Goal: Information Seeking & Learning: Understand process/instructions

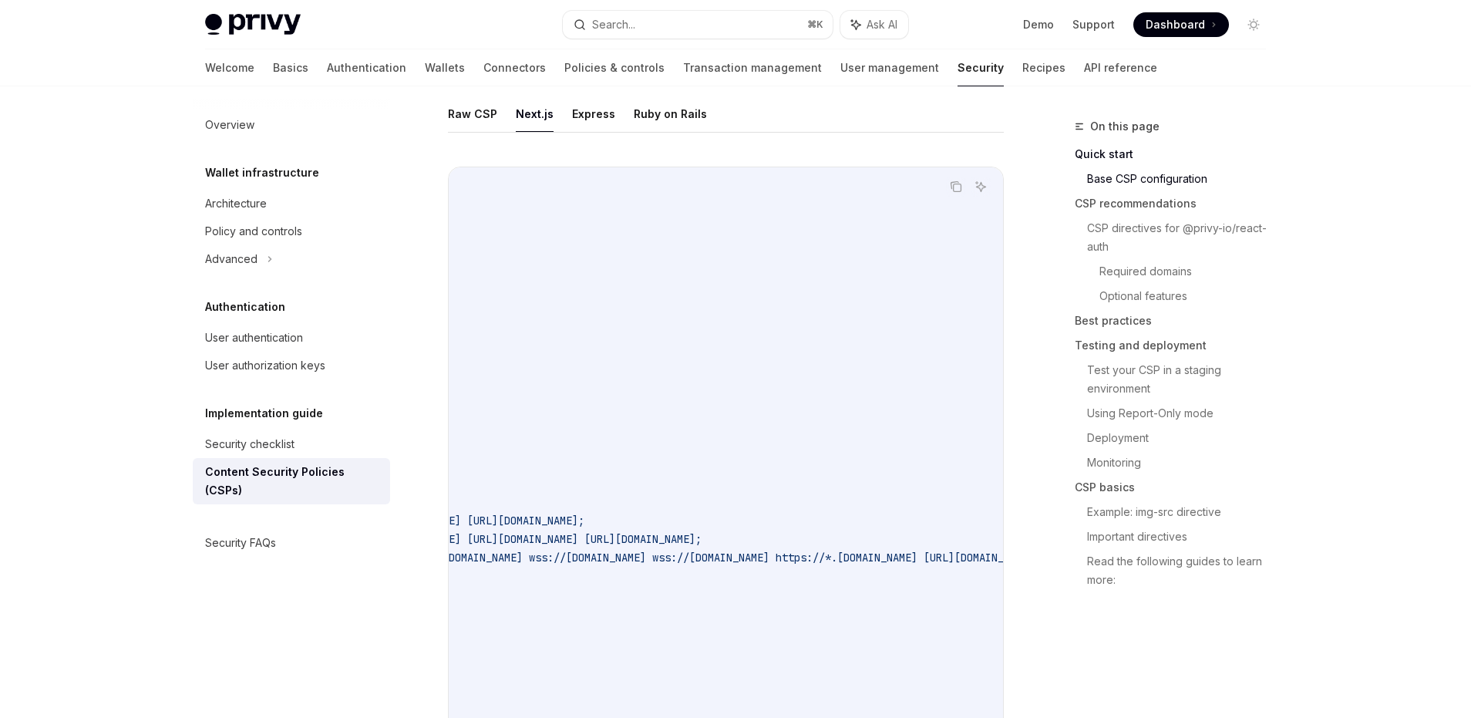
scroll to position [0, 333]
click at [541, 520] on span "child-src https://auth.privy.io https://verify.walletconnect.com https://verify…" at bounding box center [334, 520] width 413 height 14
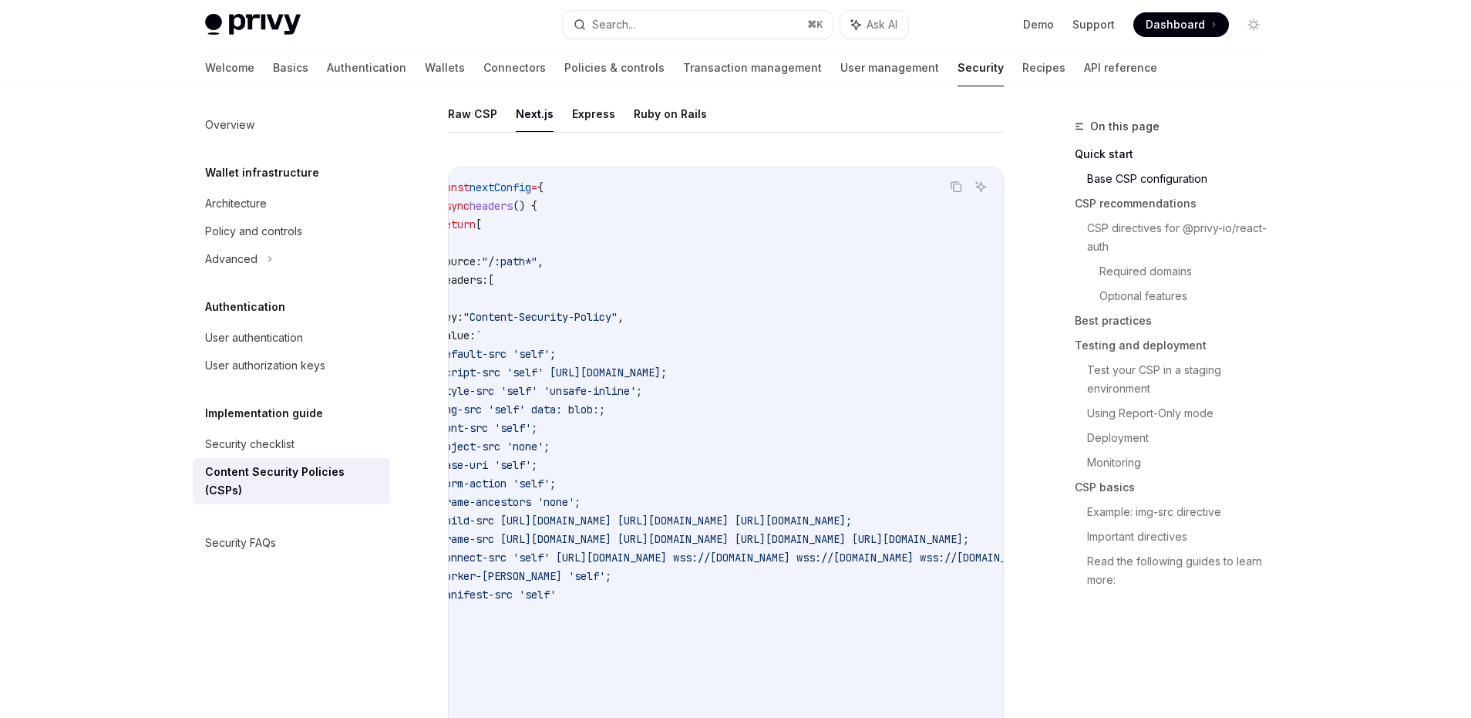
scroll to position [0, 0]
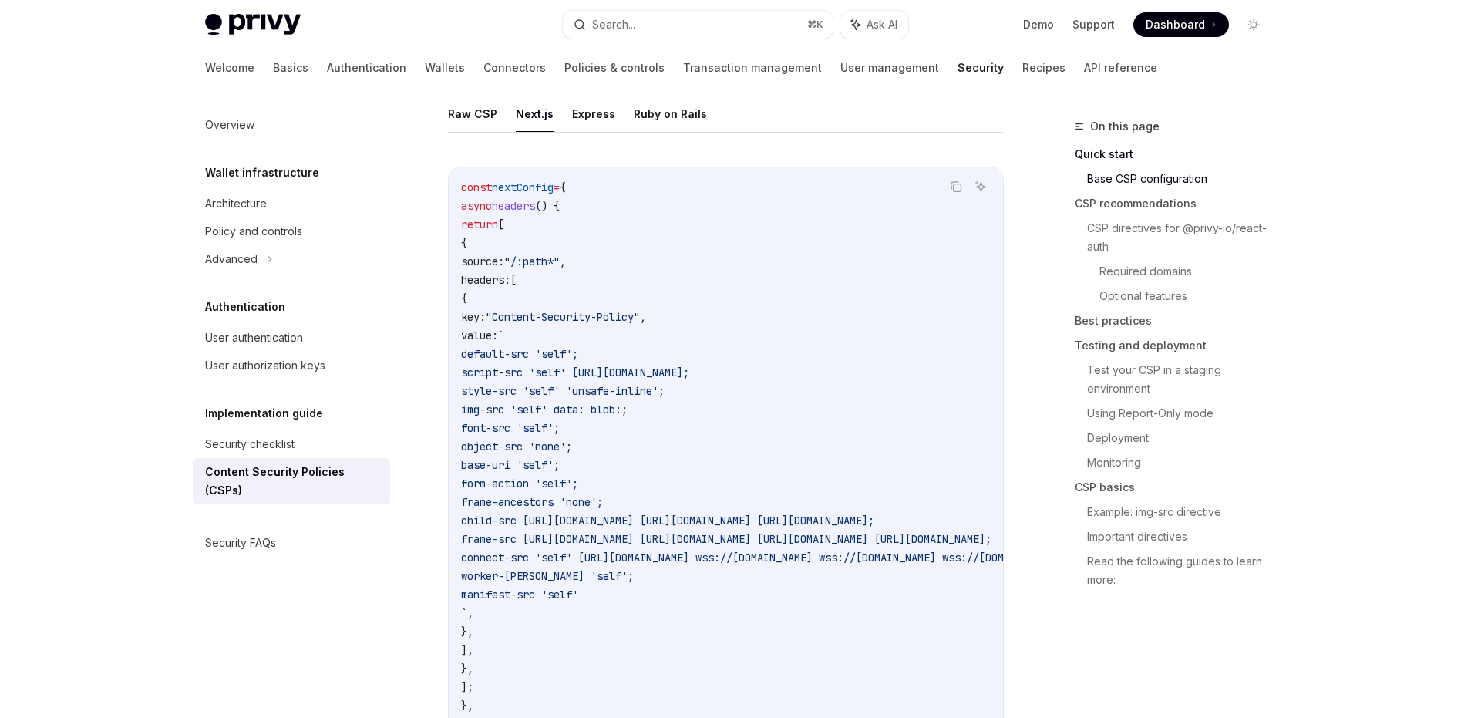
drag, startPoint x: 841, startPoint y: 520, endPoint x: 637, endPoint y: 523, distance: 204.3
click at [637, 523] on span "child-src https://auth.privy.io https://verify.walletconnect.com https://verify…" at bounding box center [667, 520] width 413 height 14
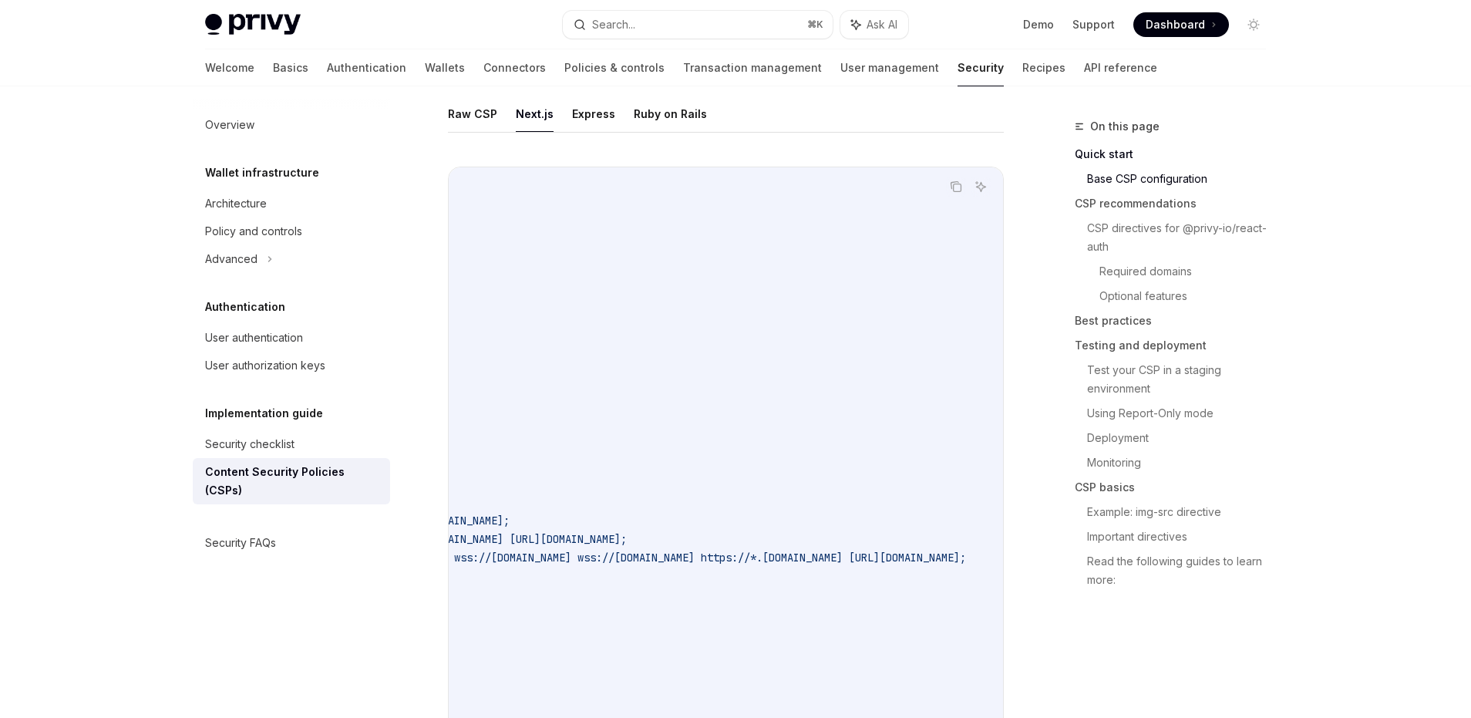
scroll to position [0, 762]
click at [627, 538] on span "frame-src https://auth.privy.io https://verify.walletconnect.com https://verify…" at bounding box center [361, 539] width 530 height 14
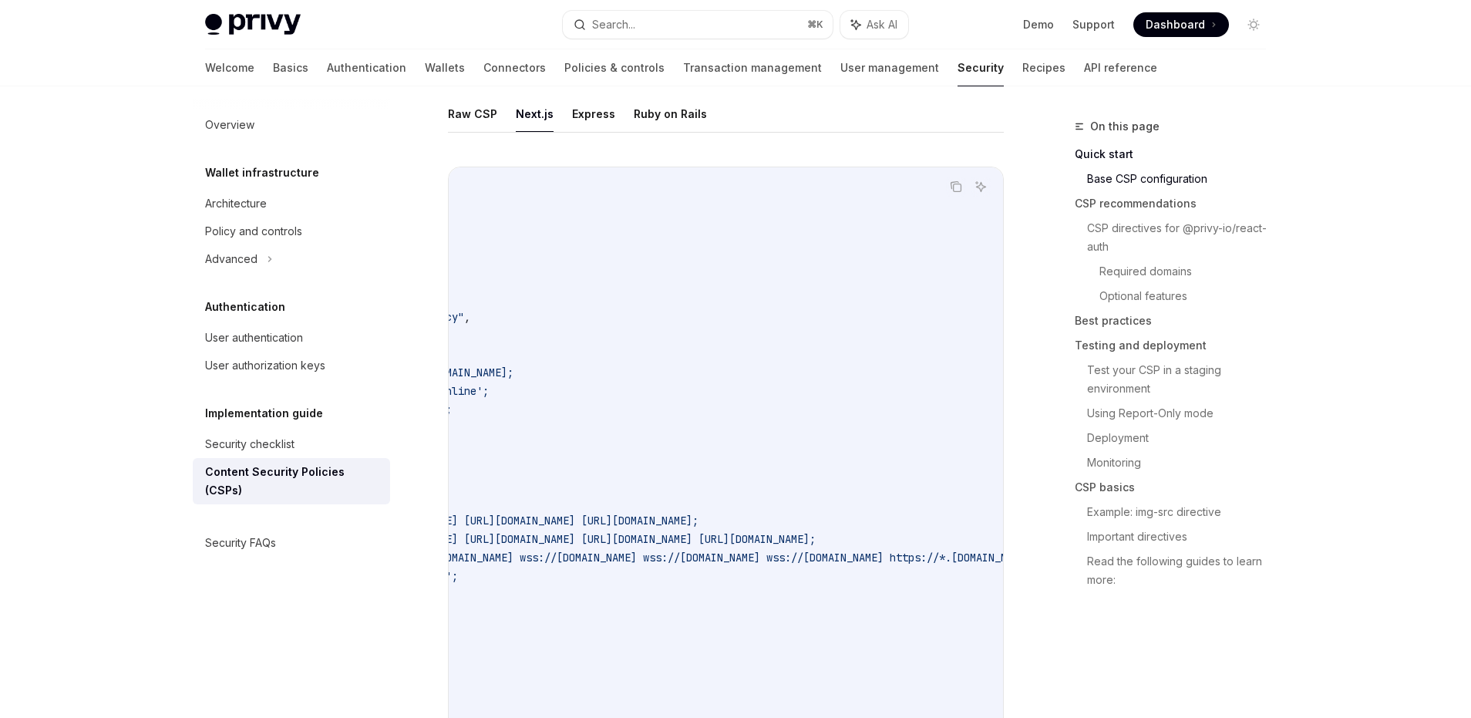
drag, startPoint x: 635, startPoint y: 538, endPoint x: 439, endPoint y: 536, distance: 196.6
click at [845, 550] on span "connect-src 'self' https://auth.privy.io wss://relay.walletconnect.com wss://re…" at bounding box center [748, 557] width 869 height 14
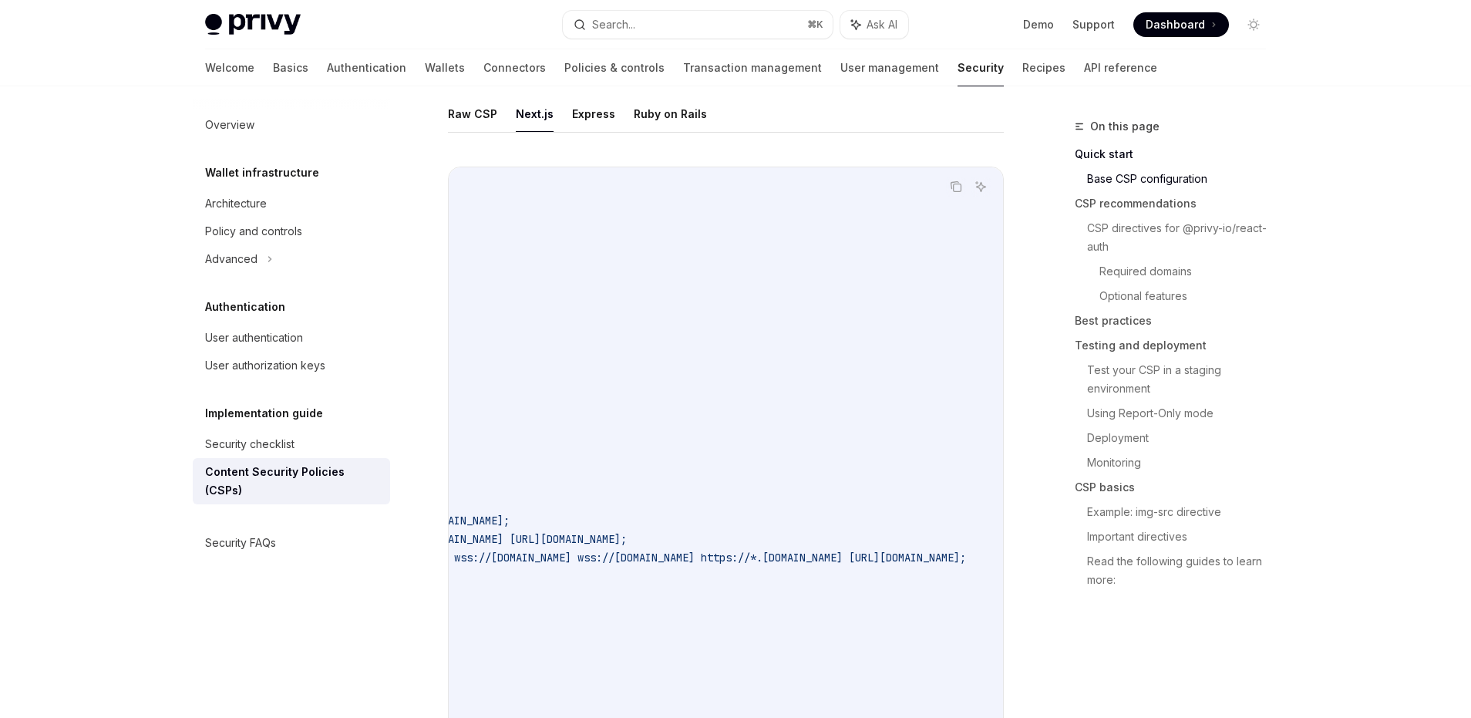
scroll to position [451, 0]
click at [627, 533] on span "frame-src https://auth.privy.io https://verify.walletconnect.com https://verify…" at bounding box center [361, 538] width 530 height 14
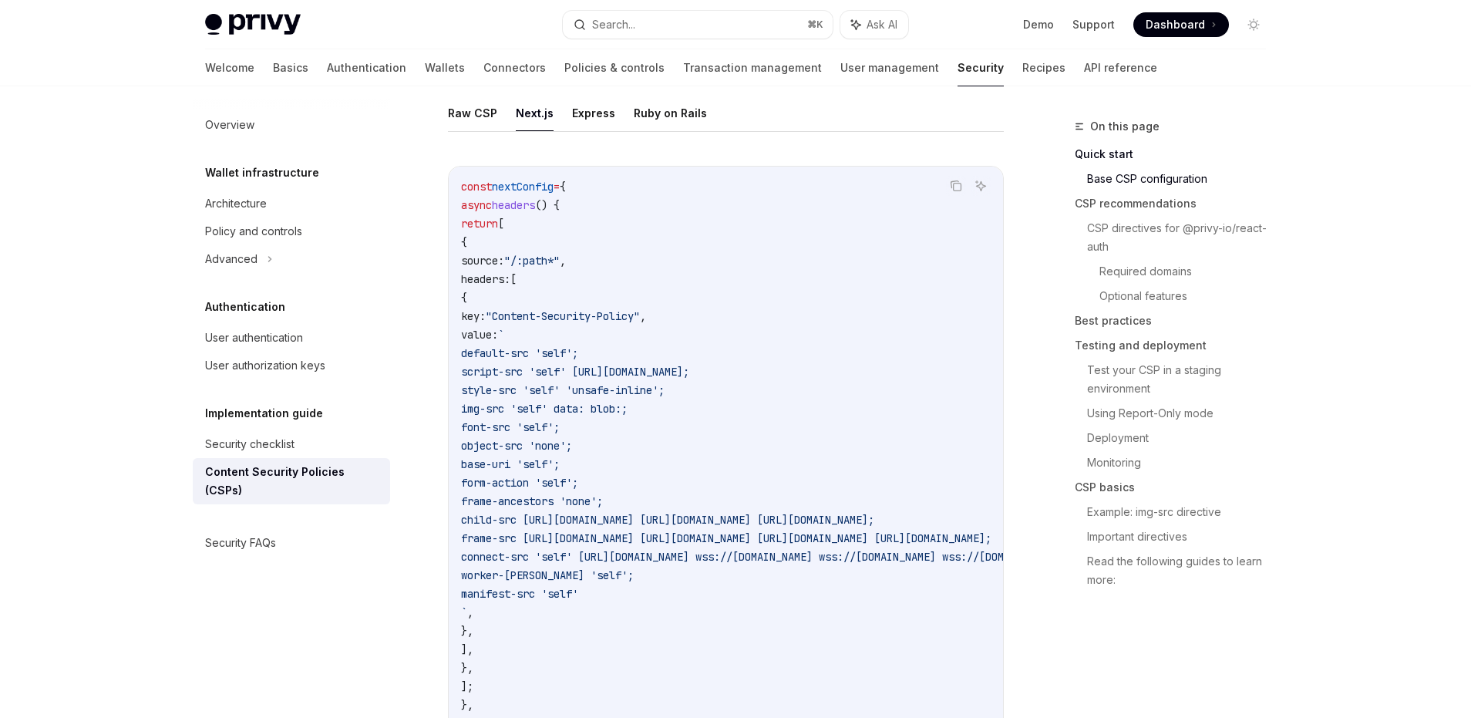
drag, startPoint x: 904, startPoint y: 533, endPoint x: 627, endPoint y: 532, distance: 277.5
click at [627, 532] on span "frame-src https://auth.privy.io https://verify.walletconnect.com https://verify…" at bounding box center [726, 538] width 530 height 14
copy span "https://auth.privy.io https://verify.walletconnect.com https://verify.walletcon…"
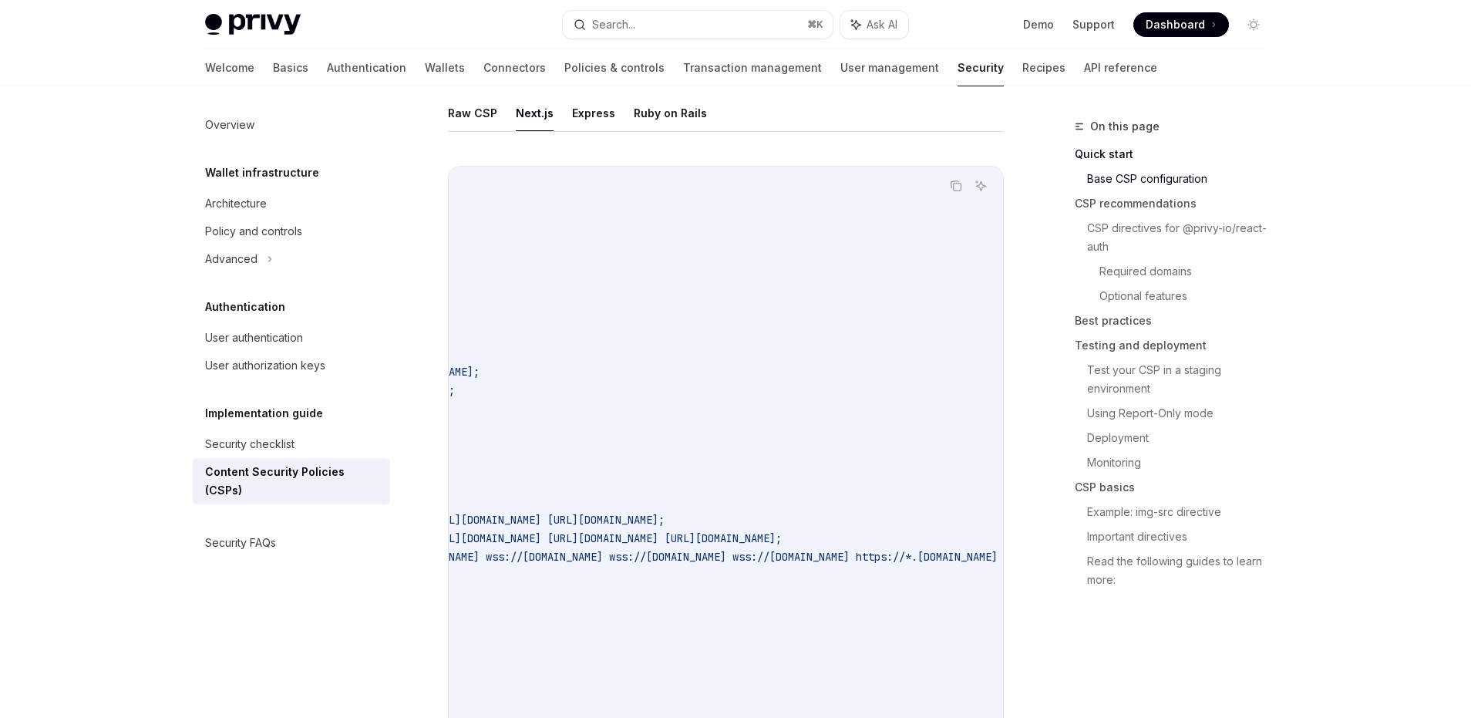
scroll to position [0, 224]
click at [597, 558] on span "connect-src 'self' https://auth.privy.io wss://relay.walletconnect.com wss://re…" at bounding box center [671, 557] width 869 height 14
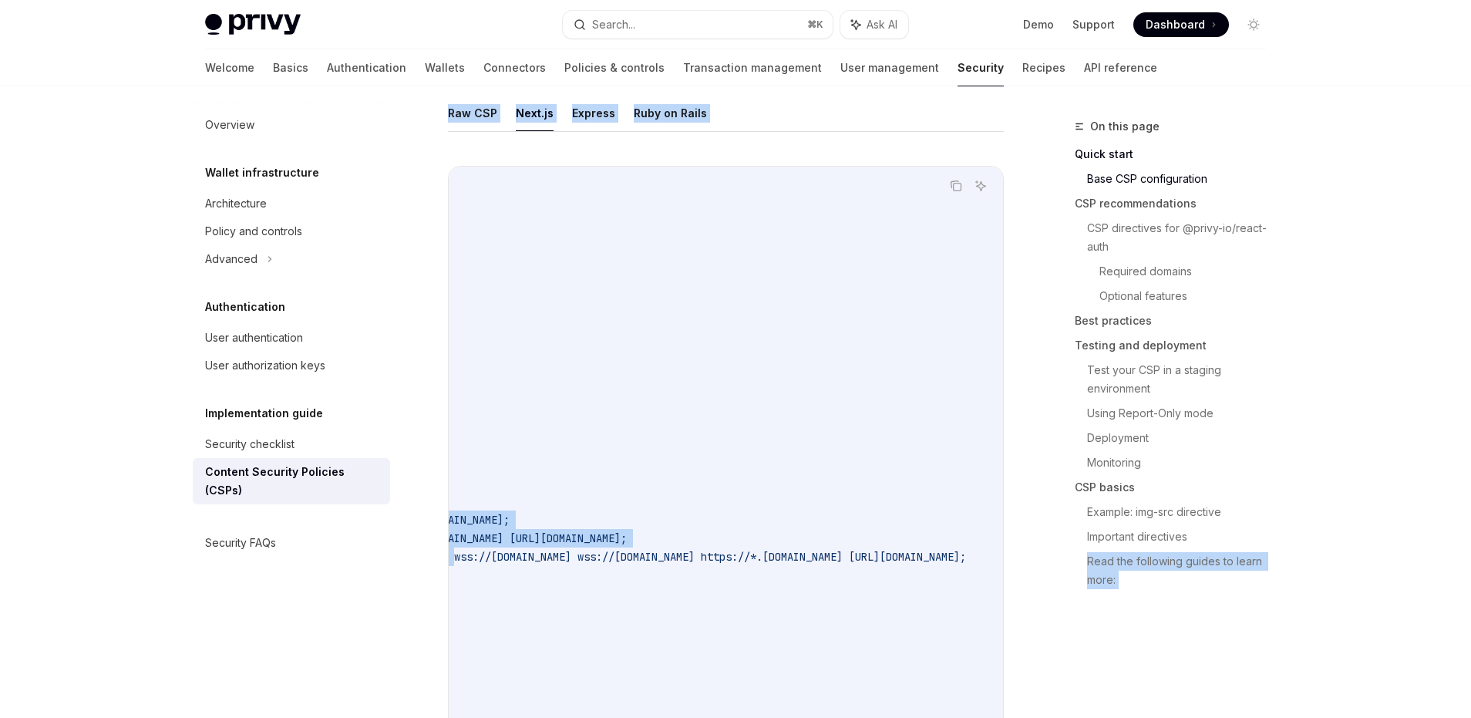
scroll to position [0, 836]
drag, startPoint x: 597, startPoint y: 558, endPoint x: 946, endPoint y: 555, distance: 349.2
click at [946, 555] on span "connect-src 'self' https://auth.privy.io wss://relay.walletconnect.com wss://re…" at bounding box center [530, 557] width 869 height 14
copy span "wss://relay.walletconnect.com wss://relay.walletconnect.org wss://www.walletlin…"
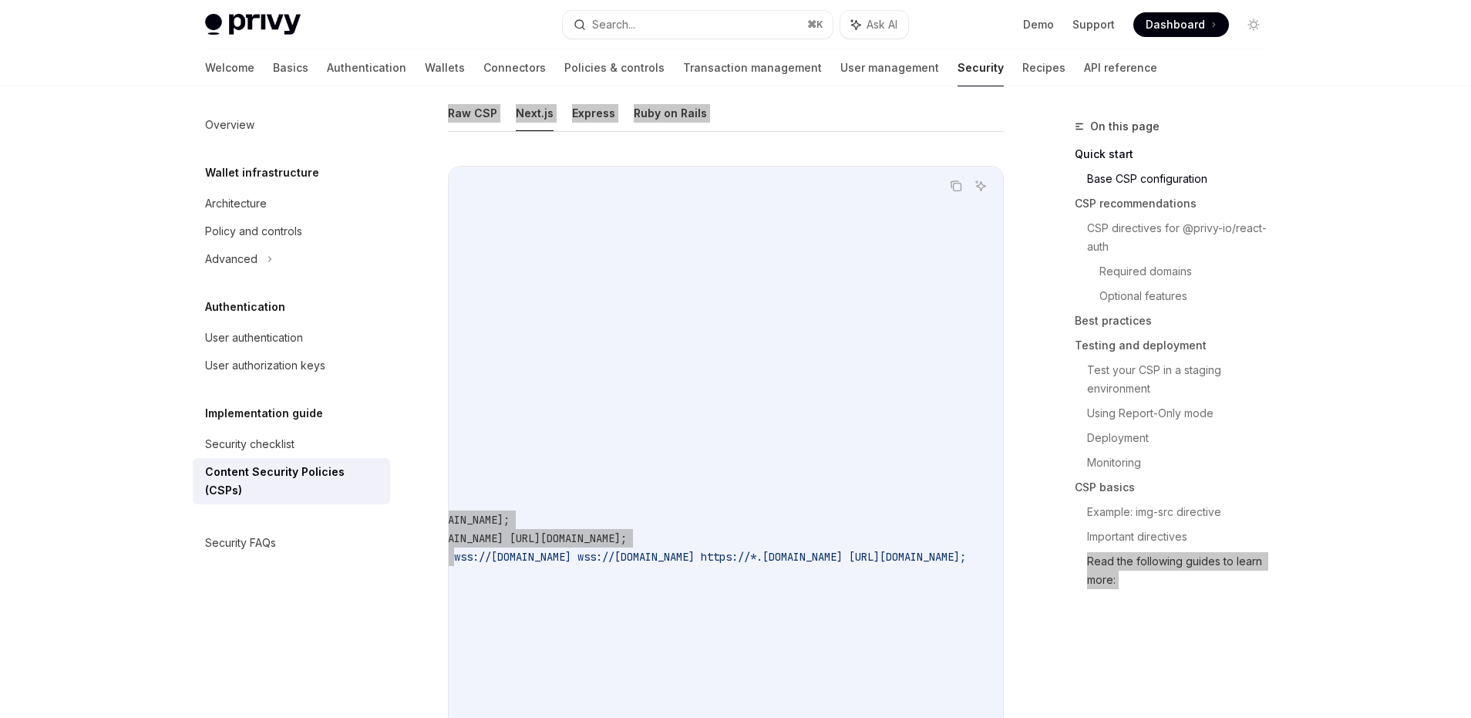
scroll to position [0, 0]
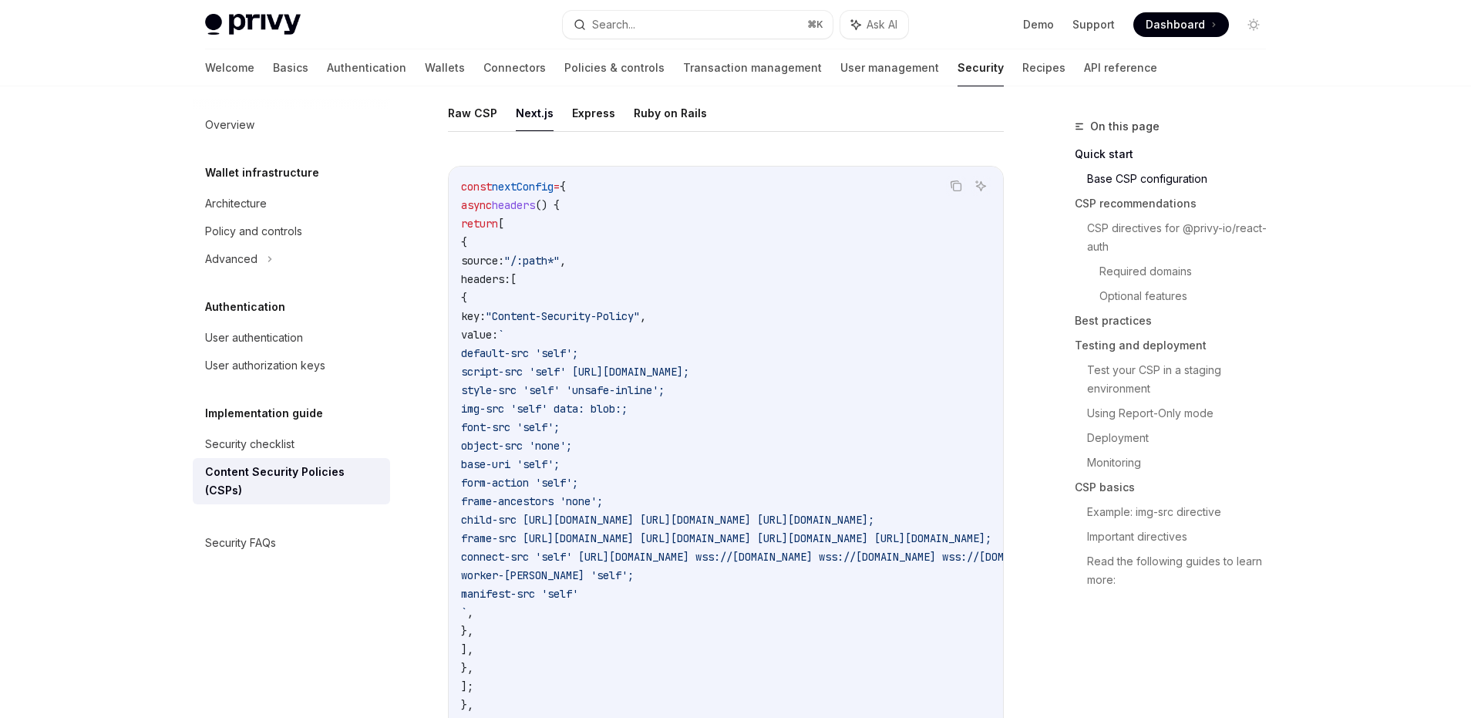
click at [874, 514] on span "child-src https://auth.privy.io https://verify.walletconnect.com https://verify…" at bounding box center [667, 520] width 413 height 14
copy span "walletconnect"
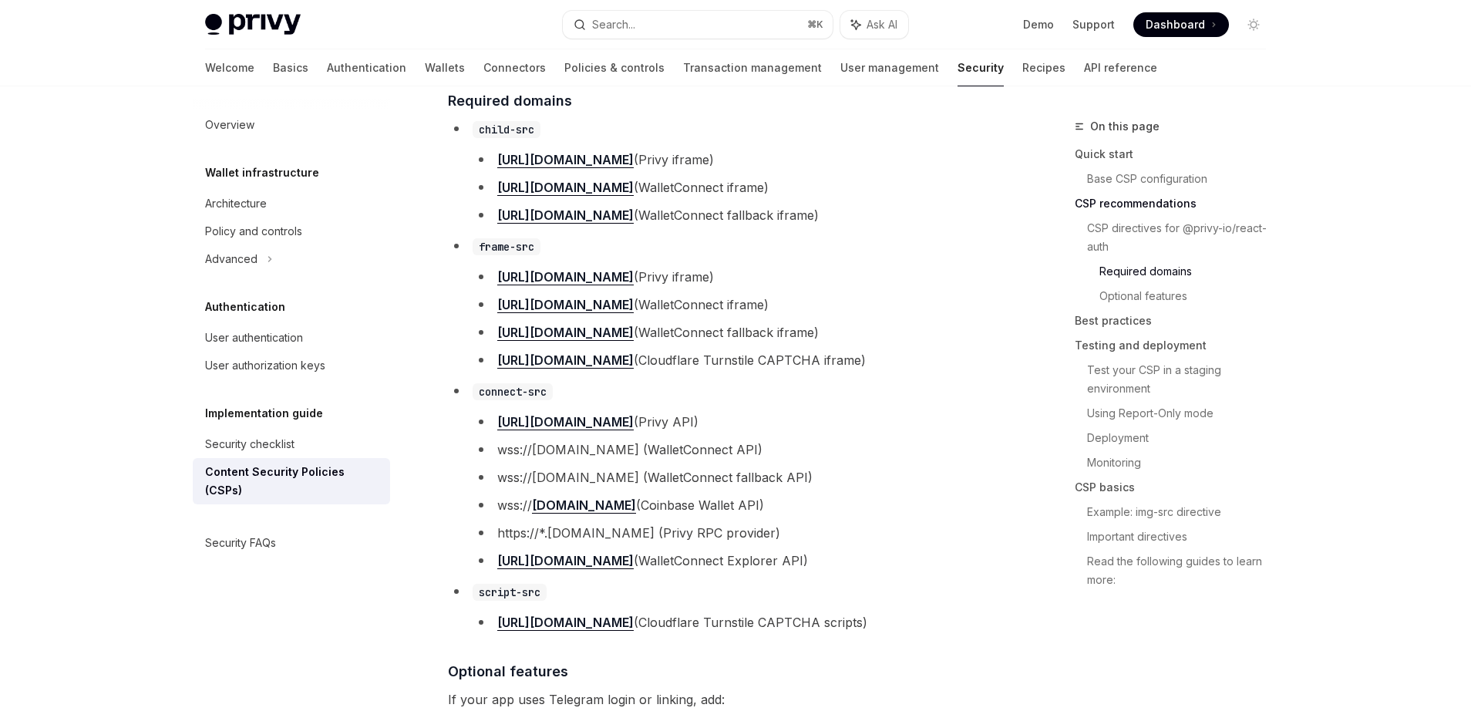
scroll to position [1367, 0]
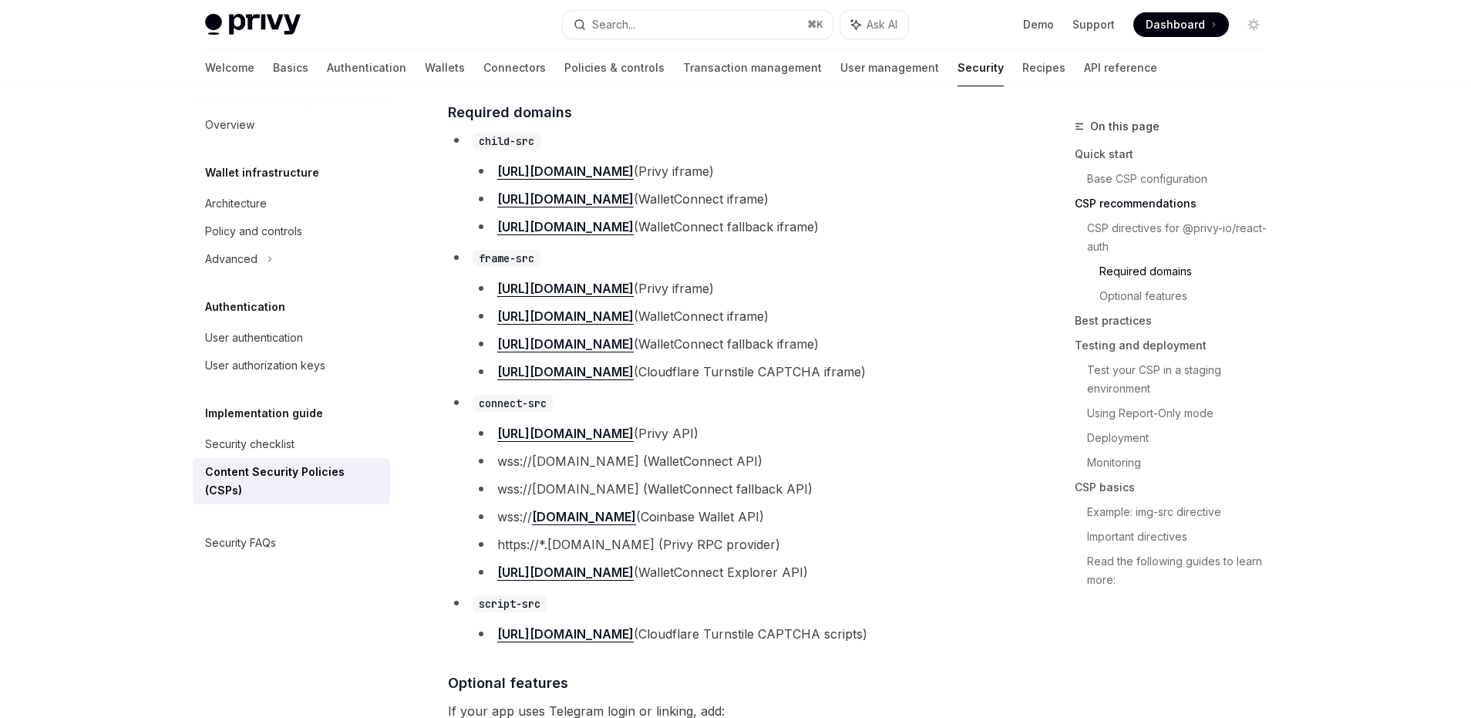
click at [927, 636] on li "https://challenges.cloudflare.com (Cloudflare Turnstile CAPTCHA scripts)" at bounding box center [738, 634] width 531 height 22
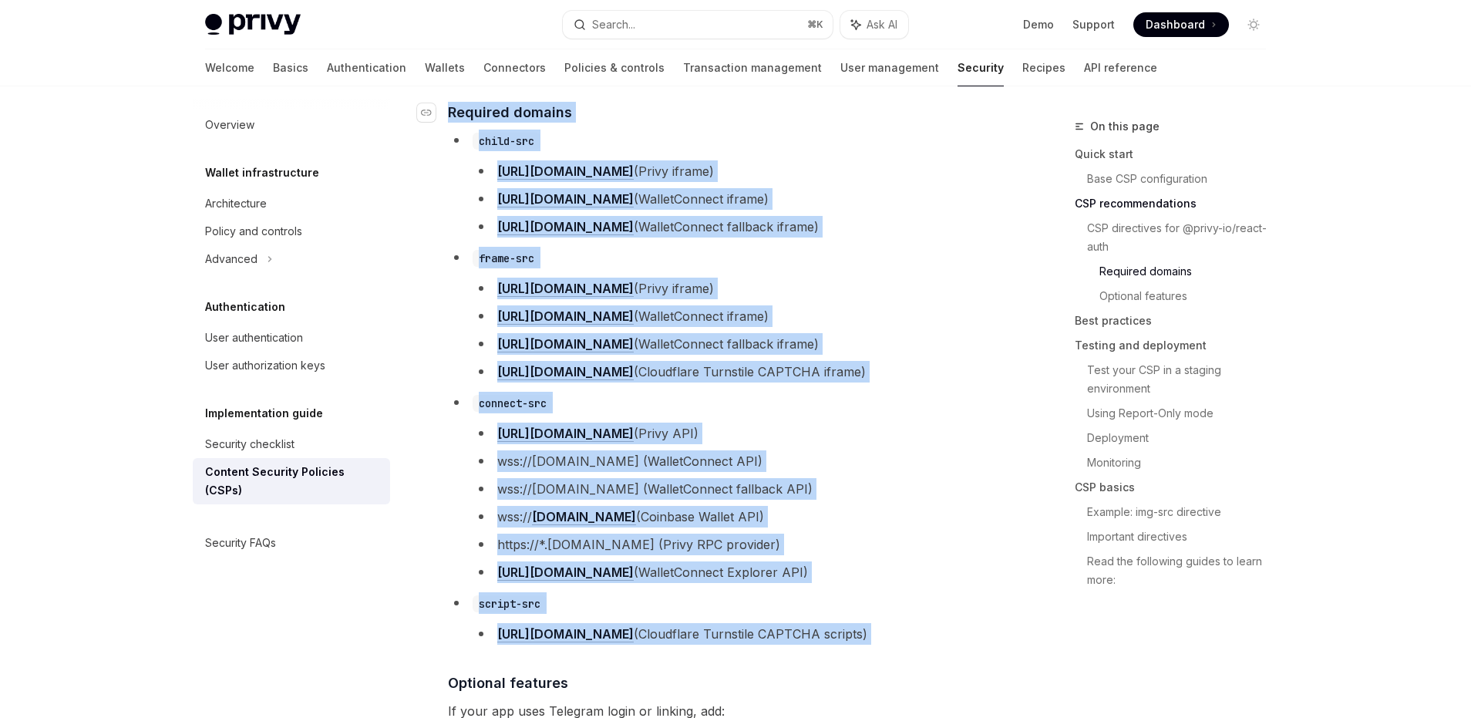
drag, startPoint x: 927, startPoint y: 636, endPoint x: 450, endPoint y: 123, distance: 699.8
copy div "Required domains child-src https://auth.privy.io (Privy iframe) https://verify.…"
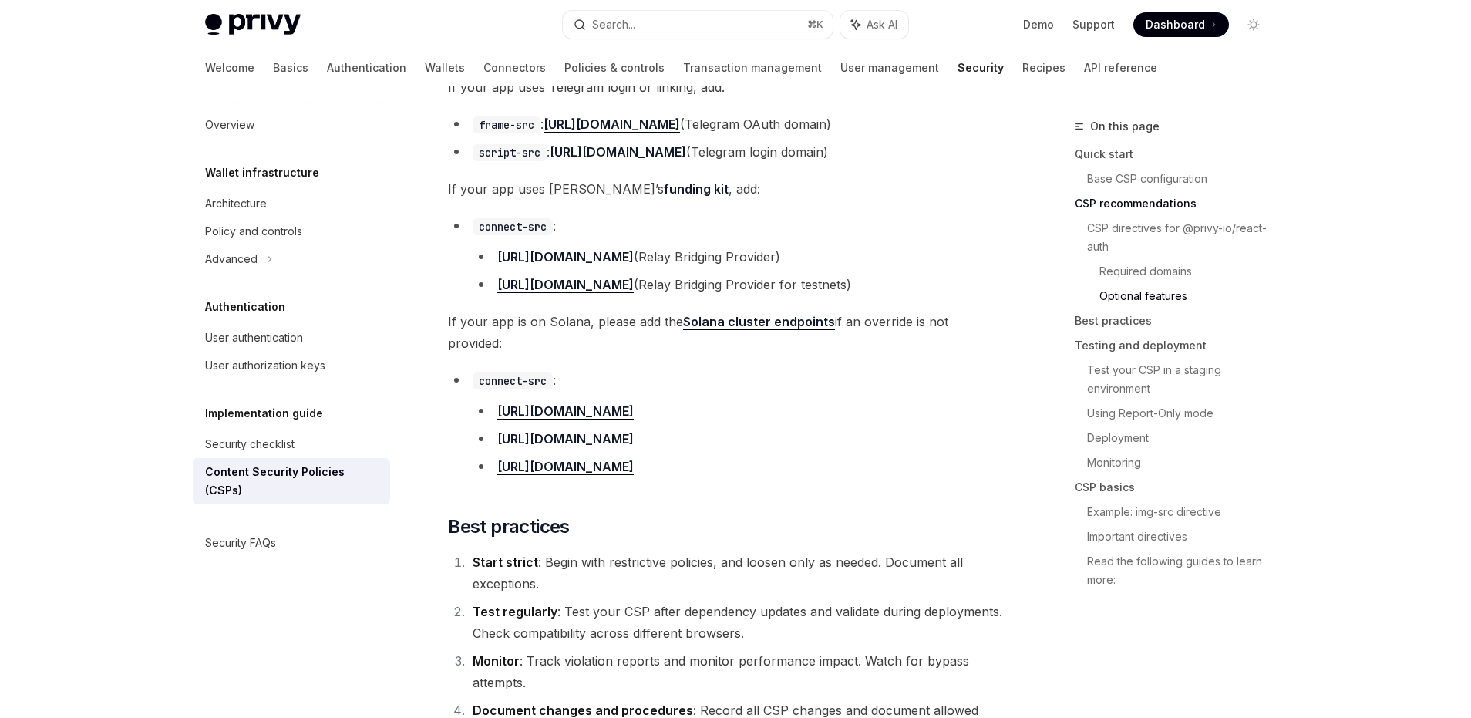
scroll to position [1971, 0]
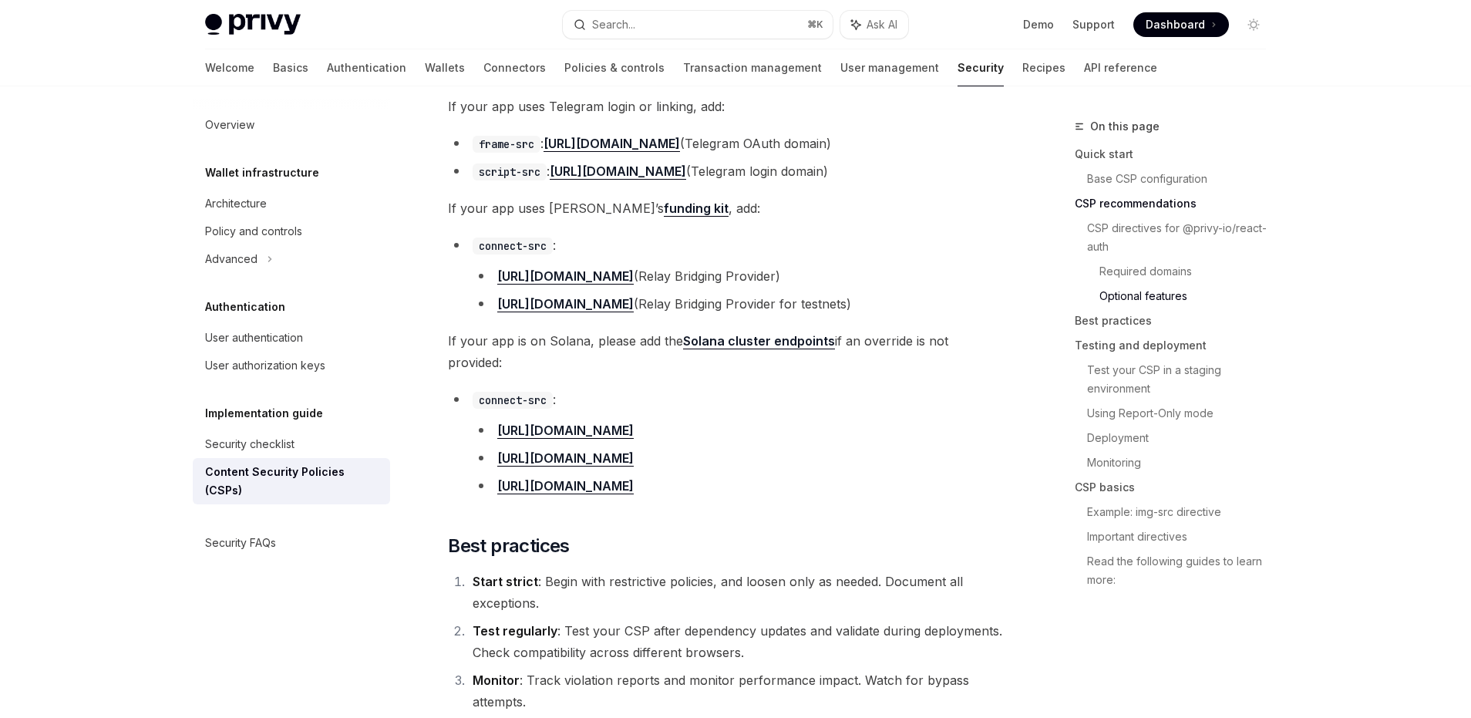
click at [466, 211] on span "If your app uses Privy’s funding kit , add:" at bounding box center [726, 208] width 556 height 22
drag, startPoint x: 466, startPoint y: 211, endPoint x: 567, endPoint y: 211, distance: 101.0
click at [563, 211] on span "If your app uses Privy’s funding kit , add:" at bounding box center [726, 208] width 556 height 22
click at [664, 211] on link "funding kit" at bounding box center [696, 208] width 65 height 16
click at [795, 314] on li "https://api.testnets.relay.link (Relay Bridging Provider for testnets)" at bounding box center [738, 304] width 531 height 22
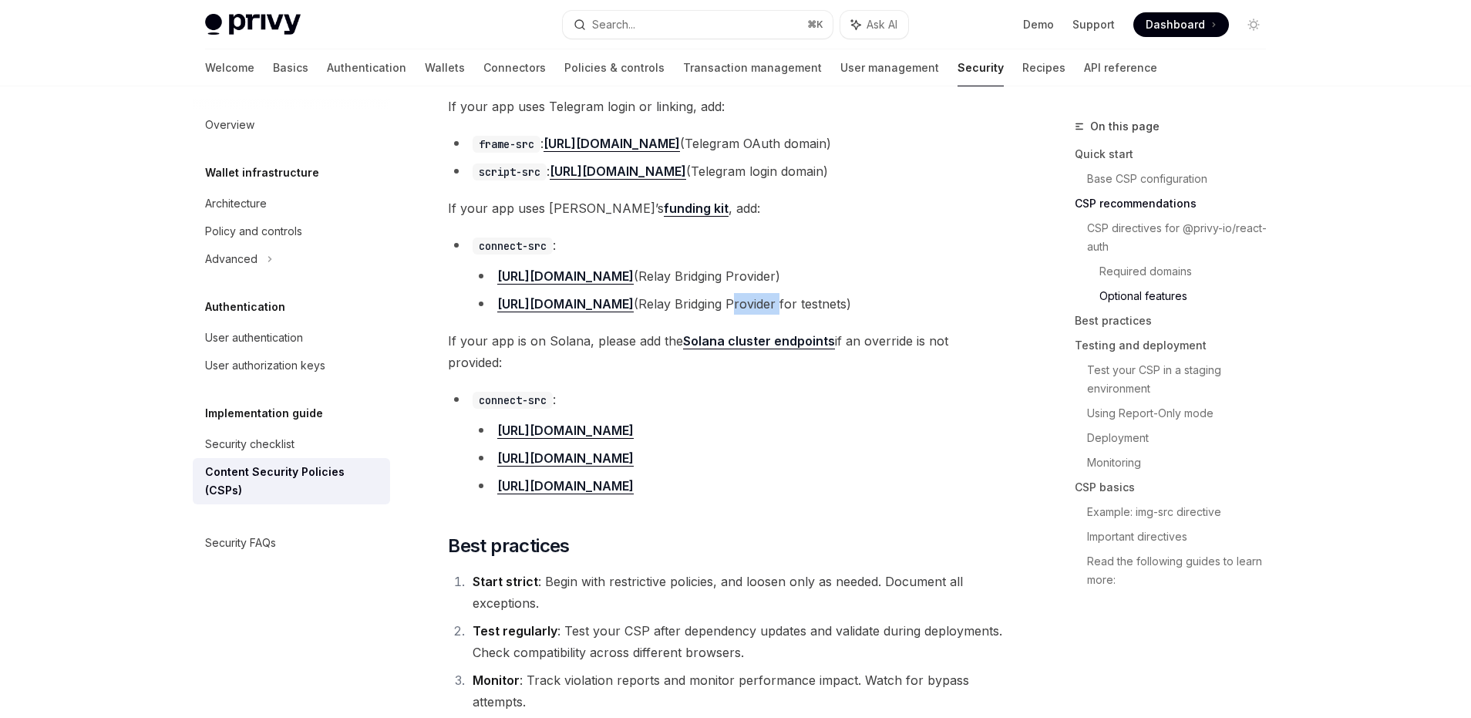
click at [795, 314] on li "https://api.testnets.relay.link (Relay Bridging Provider for testnets)" at bounding box center [738, 304] width 531 height 22
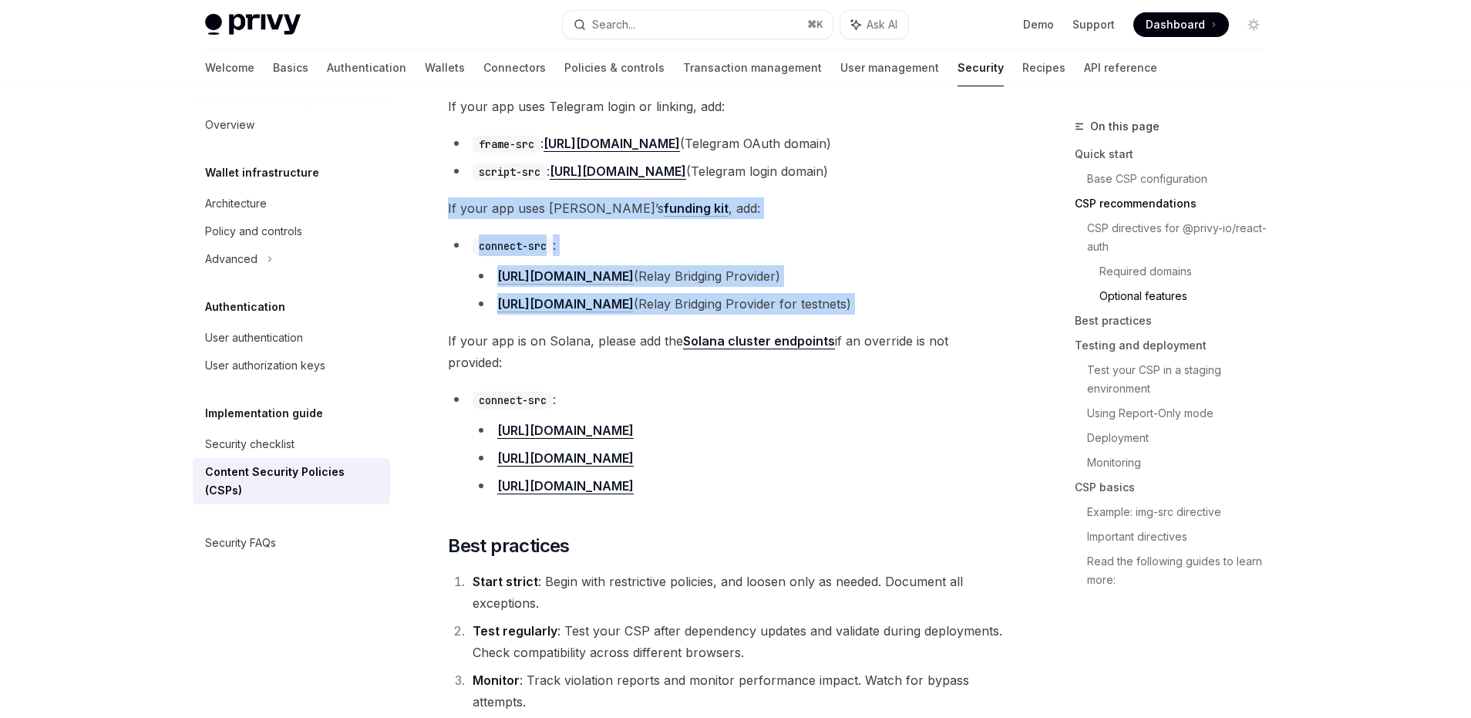
drag, startPoint x: 795, startPoint y: 316, endPoint x: 762, endPoint y: 210, distance: 110.7
click at [762, 210] on div "New to CSPs? Skip to CSP Basics for an introduction. If you are using Privy in …" at bounding box center [726, 429] width 556 height 4356
copy div "If your app uses Privy’s funding kit , add: connect-src : https://api.relay.lin…"
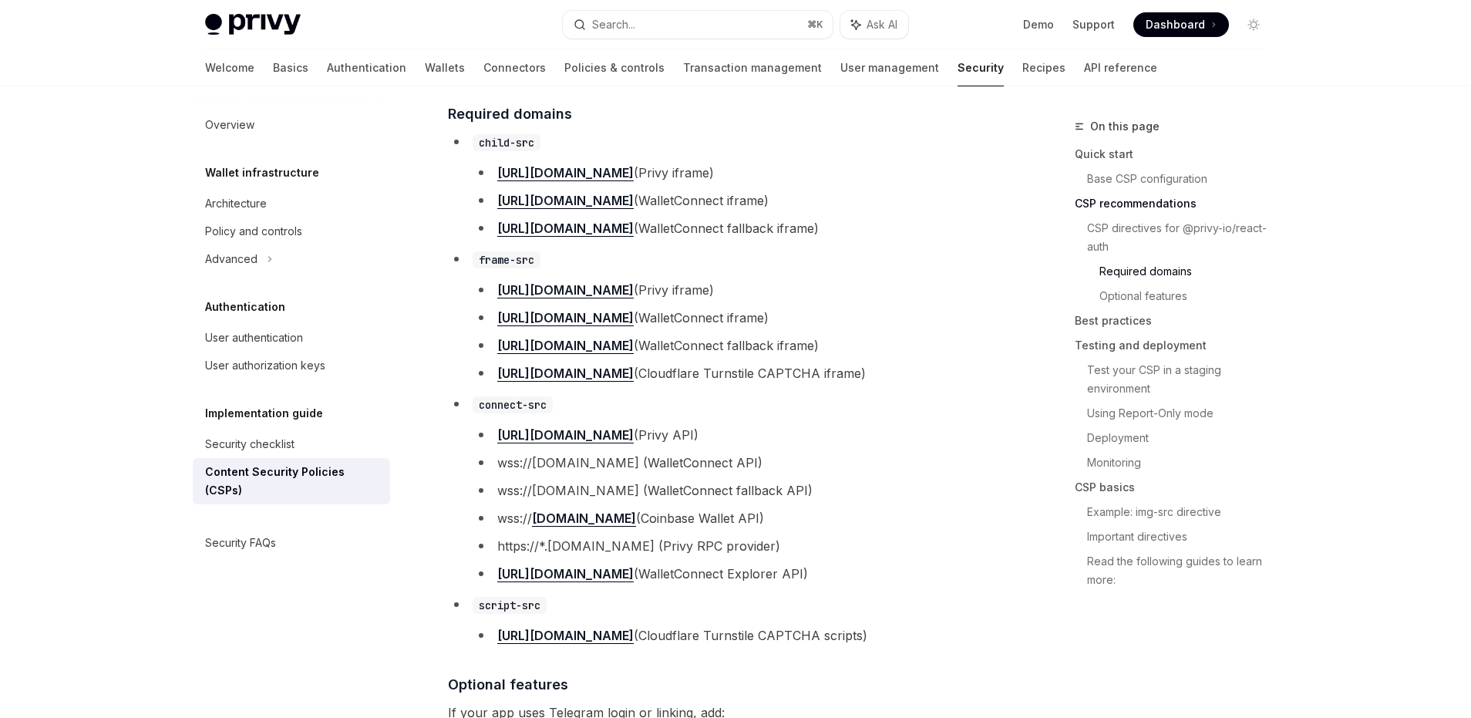
scroll to position [1367, 0]
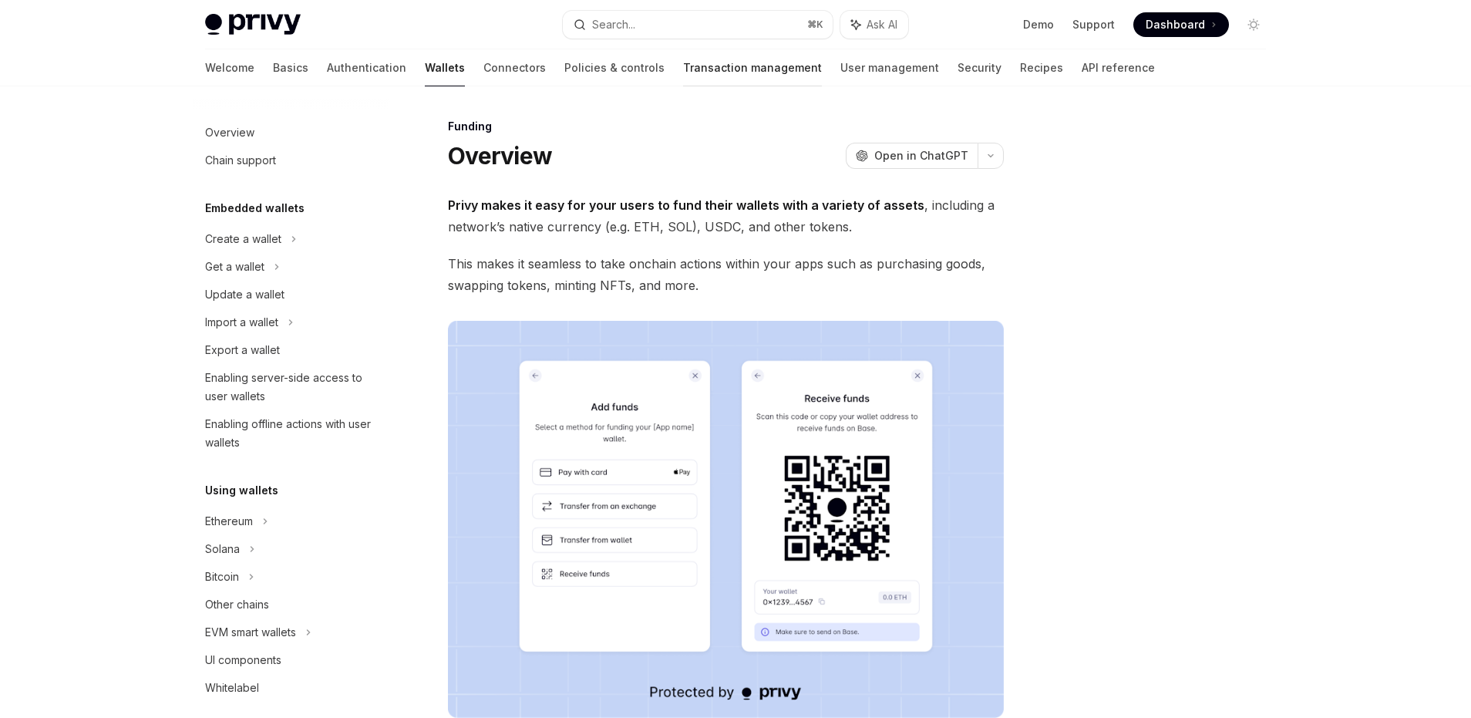
scroll to position [364, 0]
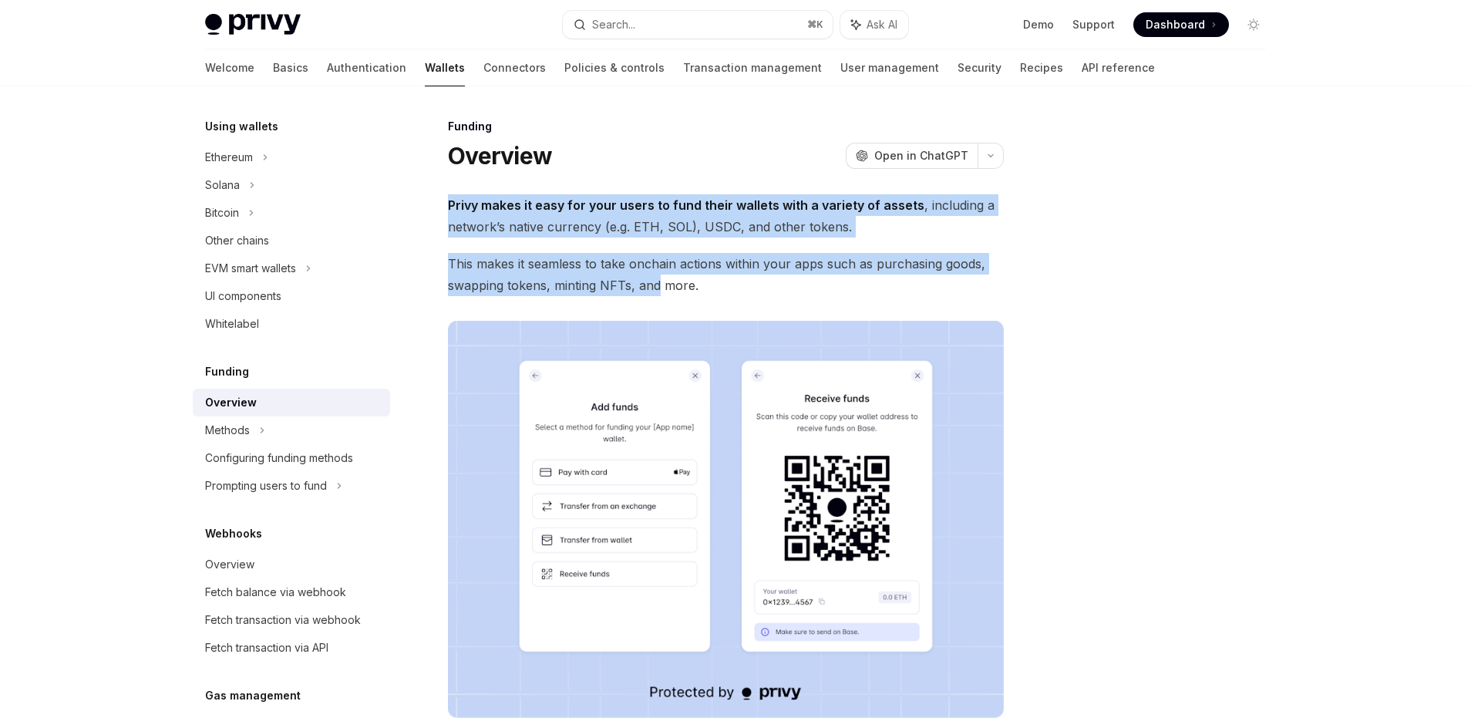
drag, startPoint x: 600, startPoint y: 183, endPoint x: 672, endPoint y: 277, distance: 118.2
click at [668, 277] on div "Funding Overview OpenAI Open in ChatGPT OpenAI Open in ChatGPT Privy makes it e…" at bounding box center [581, 662] width 851 height 1091
click at [672, 277] on span "This makes it seamless to take onchain actions within your apps such as purchas…" at bounding box center [726, 274] width 556 height 43
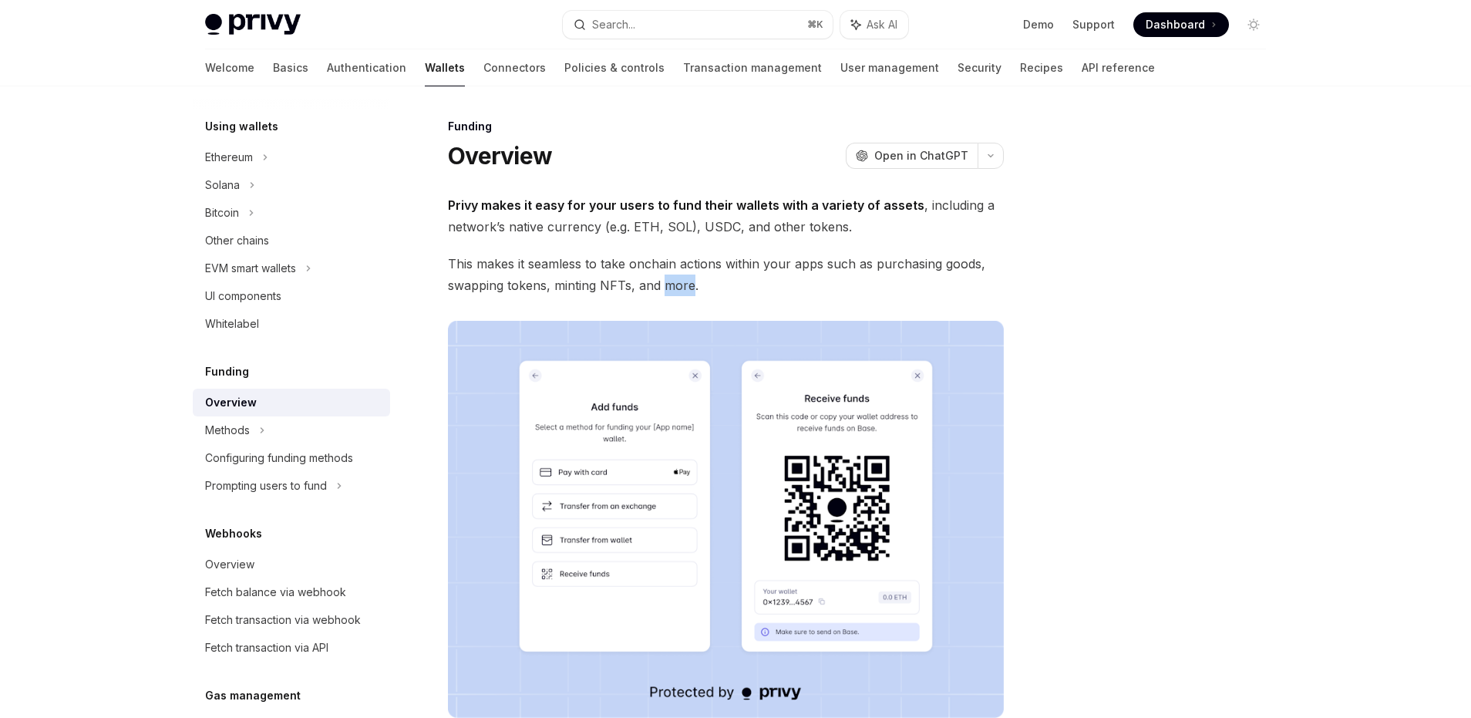
click at [672, 277] on span "This makes it seamless to take onchain actions within your apps such as purchas…" at bounding box center [726, 274] width 556 height 43
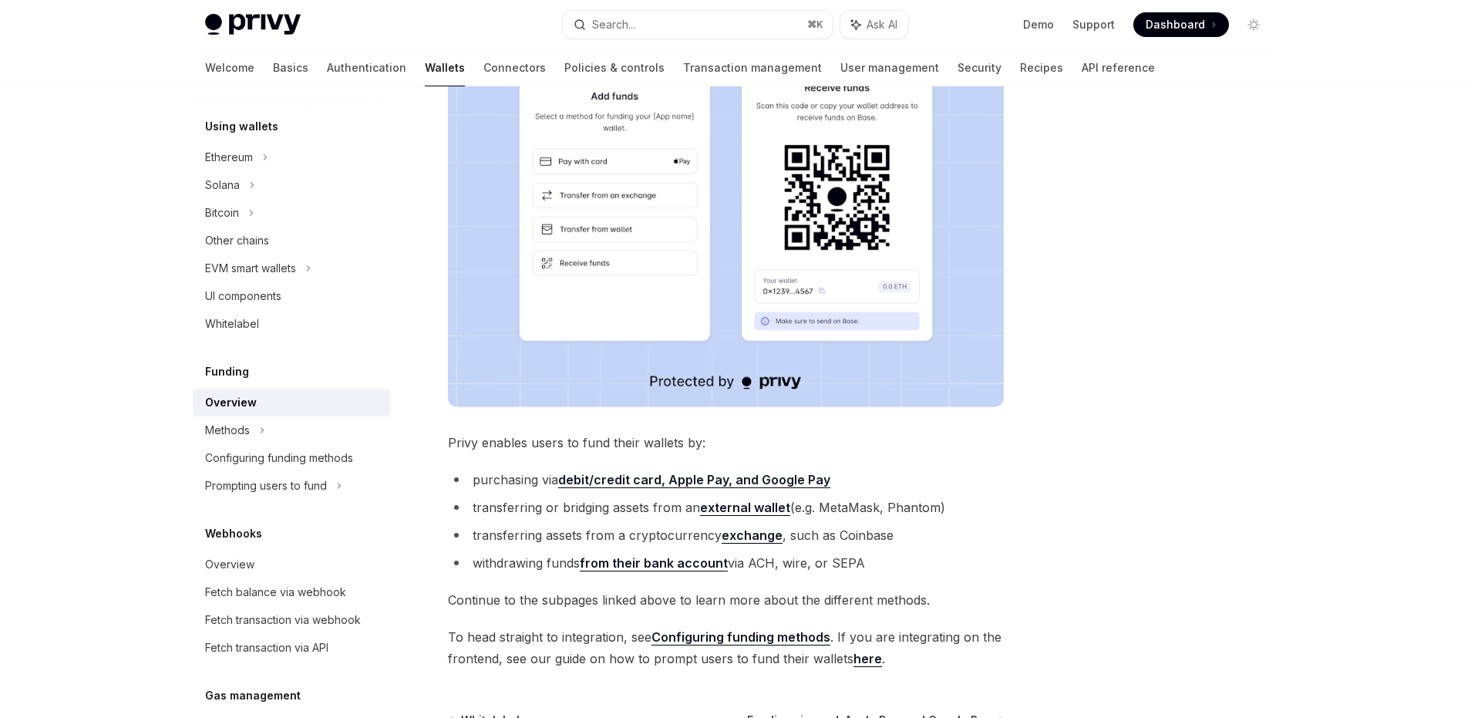
scroll to position [313, 0]
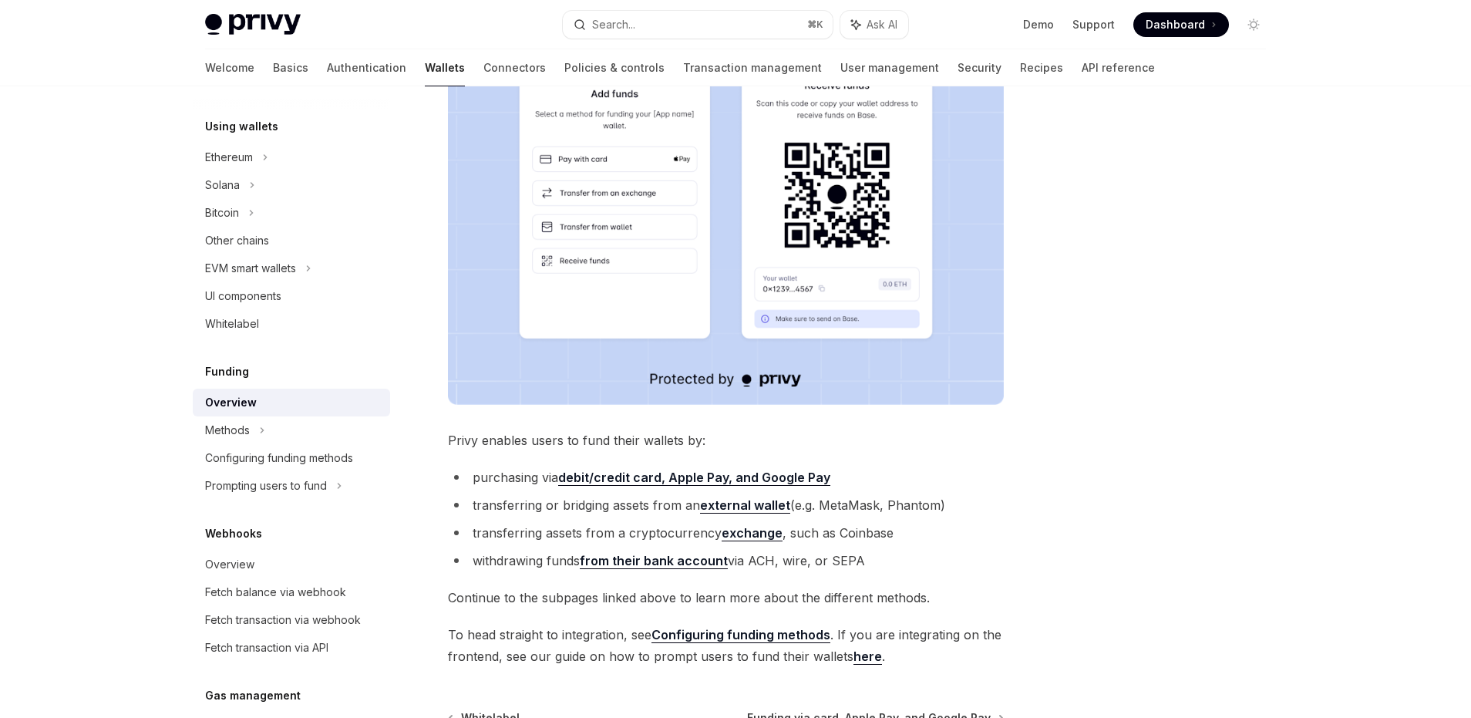
click at [752, 630] on link "Configuring funding methods" at bounding box center [740, 635] width 179 height 16
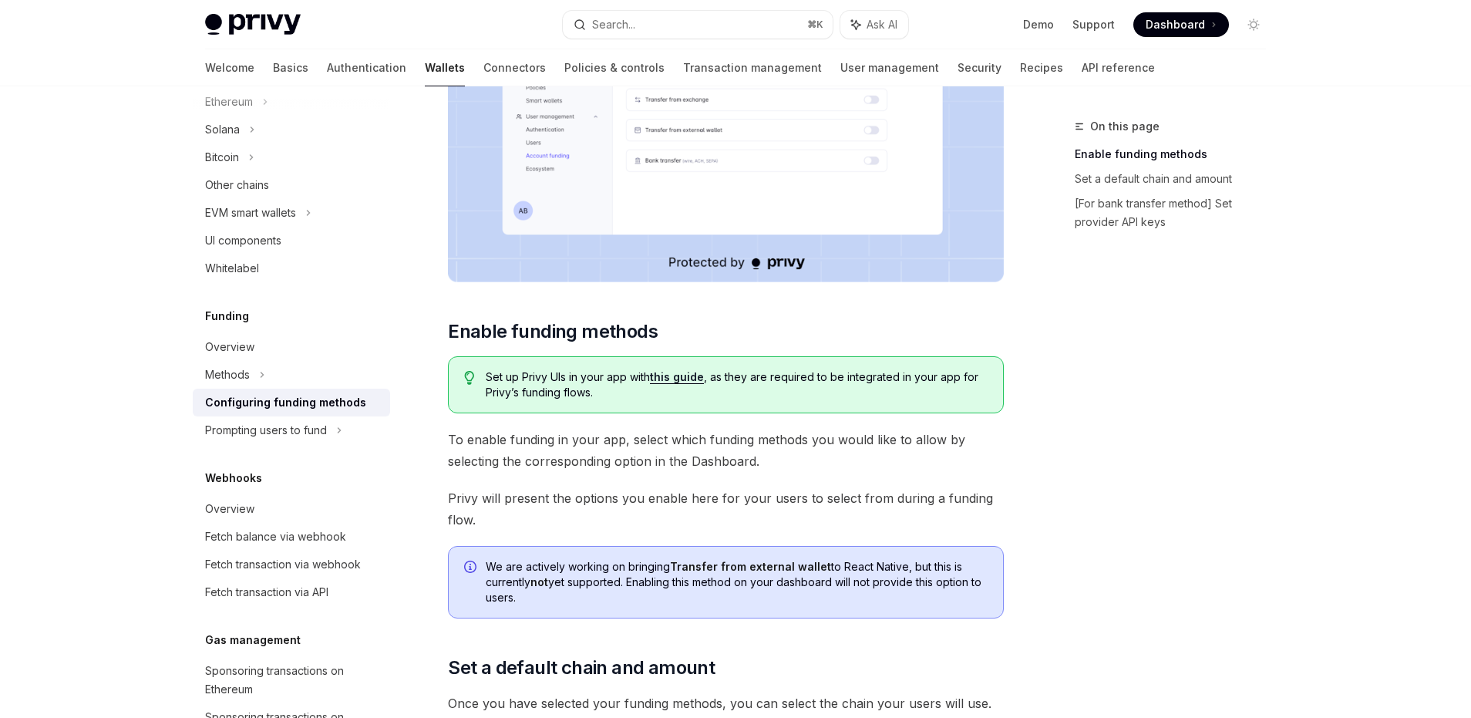
scroll to position [378, 0]
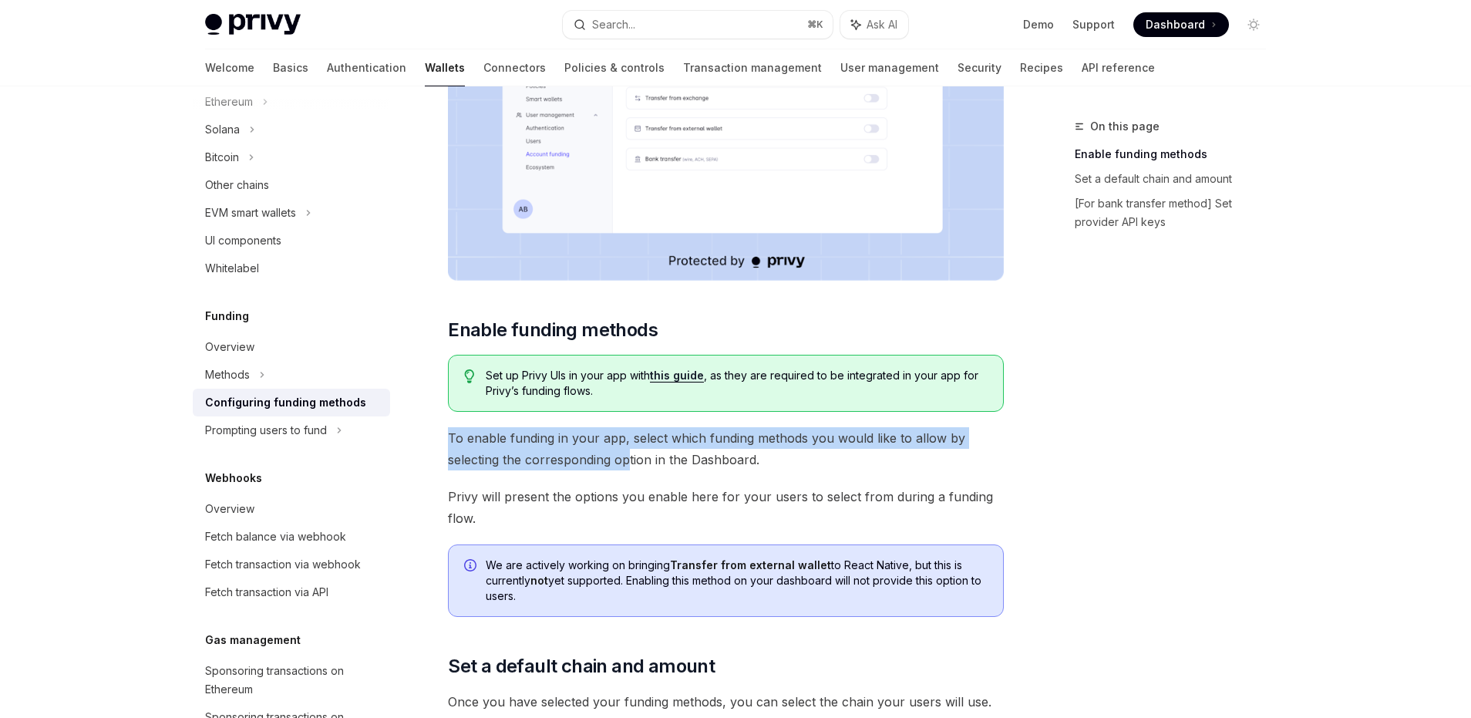
drag, startPoint x: 627, startPoint y: 427, endPoint x: 626, endPoint y: 475, distance: 47.8
click at [627, 475] on div "To enable various funding flows for your users, visit the and select your app f…" at bounding box center [726, 671] width 556 height 1711
click at [626, 475] on div "To enable various funding flows for your users, visit the and select your app f…" at bounding box center [726, 671] width 556 height 1711
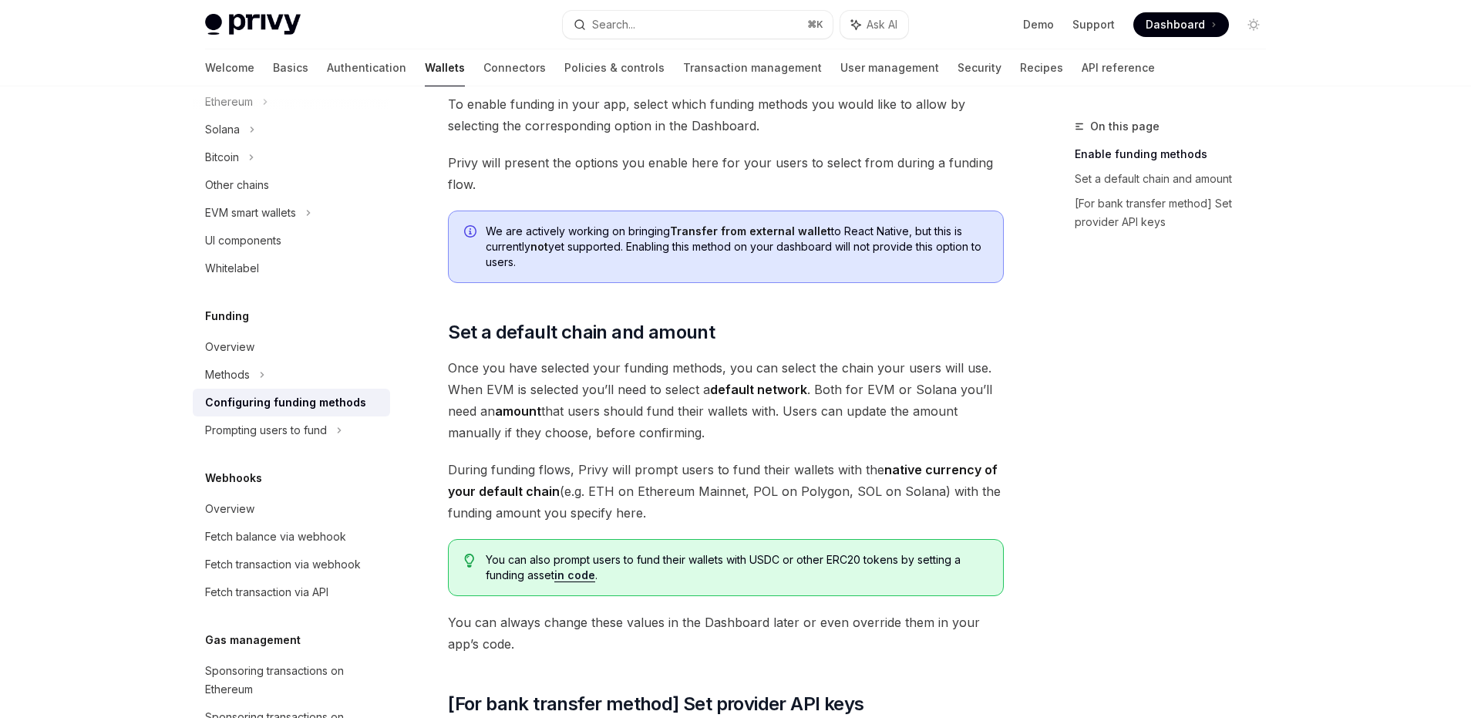
scroll to position [735, 0]
